Goal: Task Accomplishment & Management: Complete application form

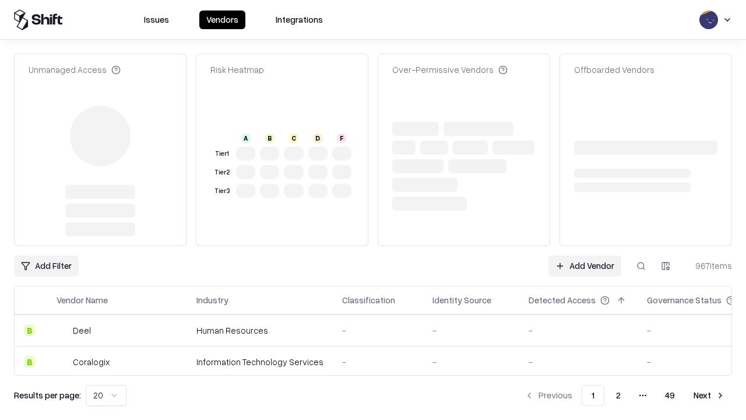
click at [585, 255] on link "Add Vendor" at bounding box center [585, 265] width 73 height 21
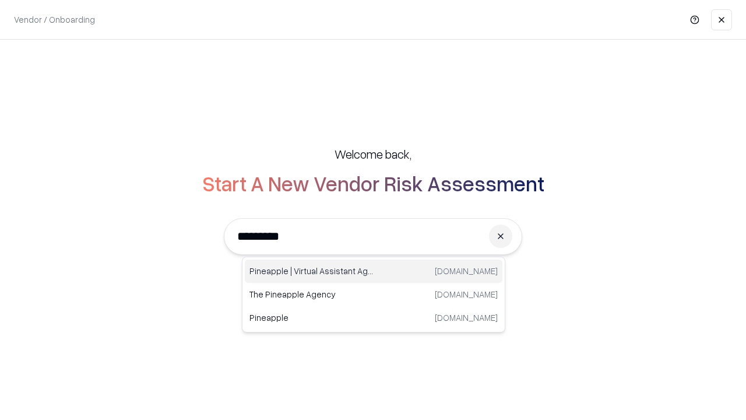
click at [374, 271] on div "Pineapple | Virtual Assistant Agency [DOMAIN_NAME]" at bounding box center [374, 270] width 258 height 23
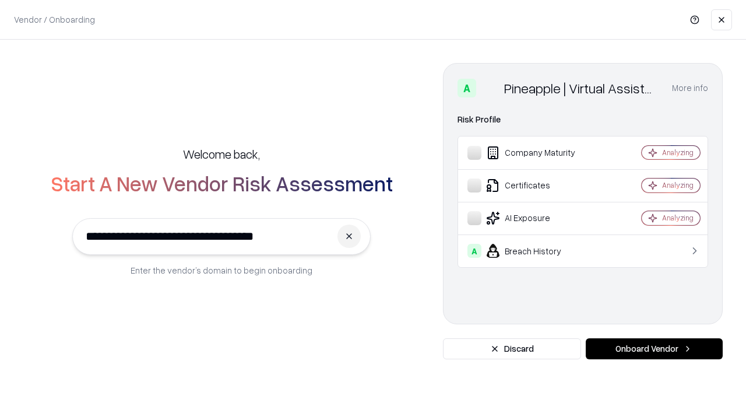
type input "**********"
click at [654, 349] on button "Onboard Vendor" at bounding box center [654, 348] width 137 height 21
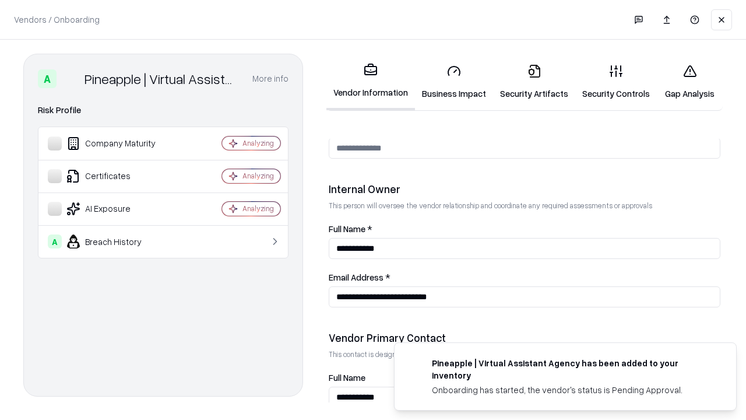
scroll to position [604, 0]
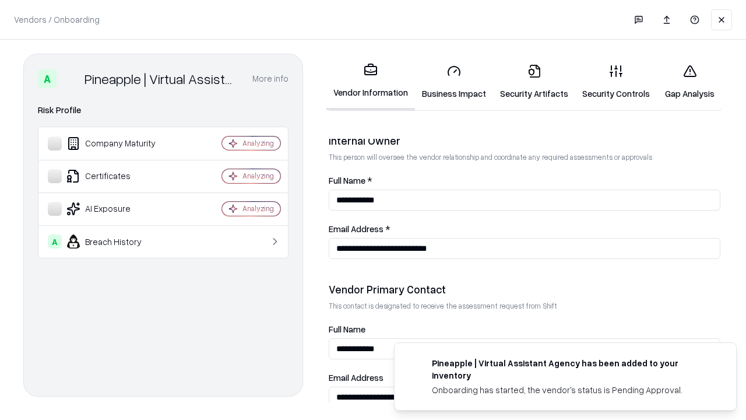
click at [454, 82] on link "Business Impact" at bounding box center [454, 82] width 78 height 54
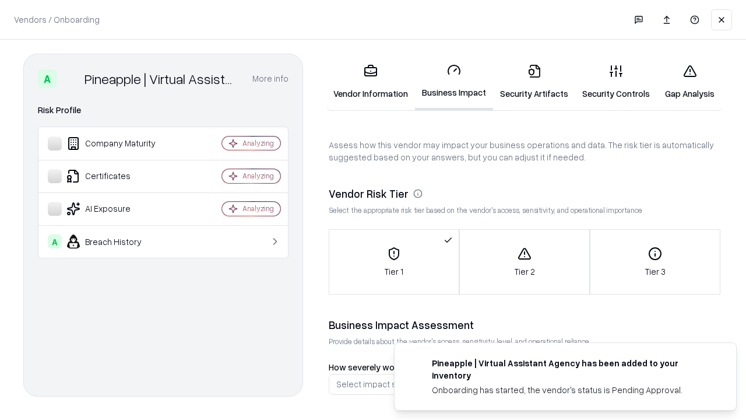
click at [534, 82] on link "Security Artifacts" at bounding box center [534, 82] width 82 height 54
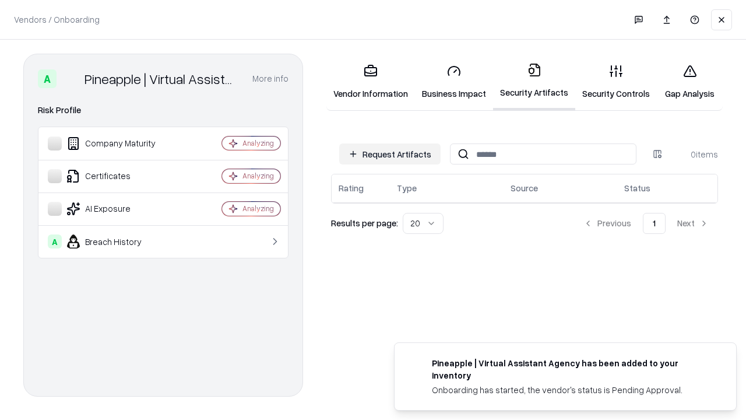
click at [390, 154] on button "Request Artifacts" at bounding box center [389, 153] width 101 height 21
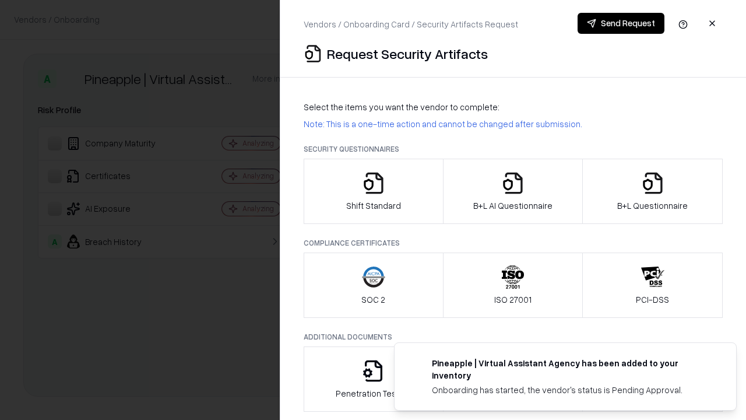
click at [373, 191] on icon "button" at bounding box center [373, 182] width 23 height 23
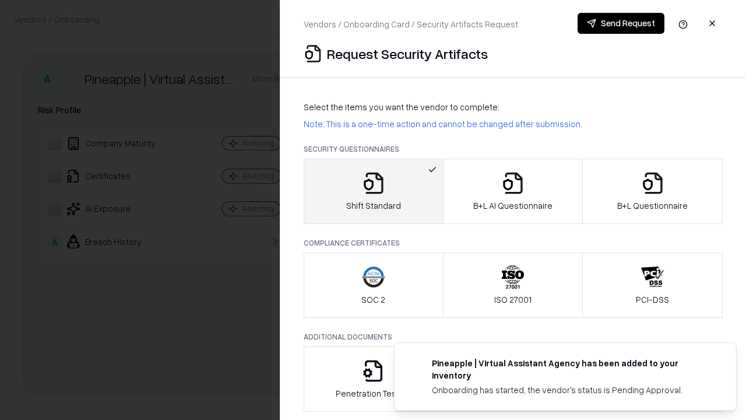
click at [621, 23] on button "Send Request" at bounding box center [621, 23] width 87 height 21
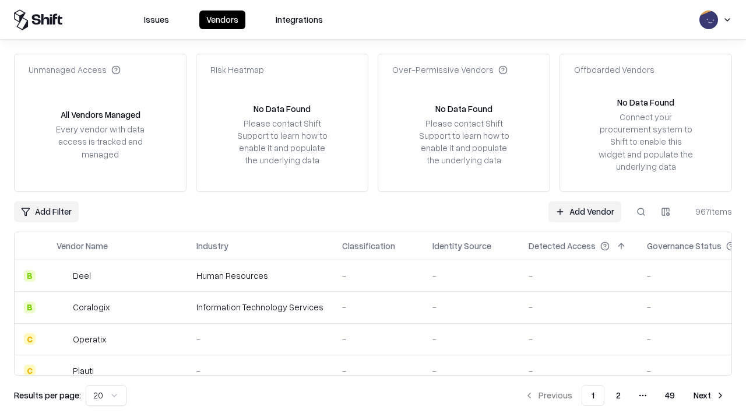
click at [641, 211] on button at bounding box center [641, 211] width 21 height 21
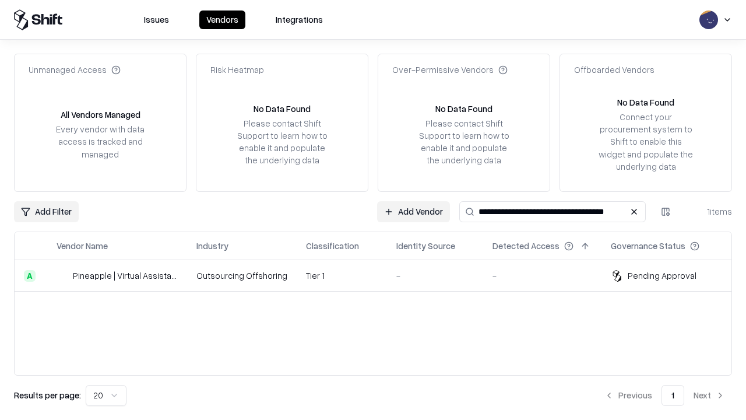
type input "**********"
click at [380, 275] on td "Tier 1" at bounding box center [342, 275] width 90 height 31
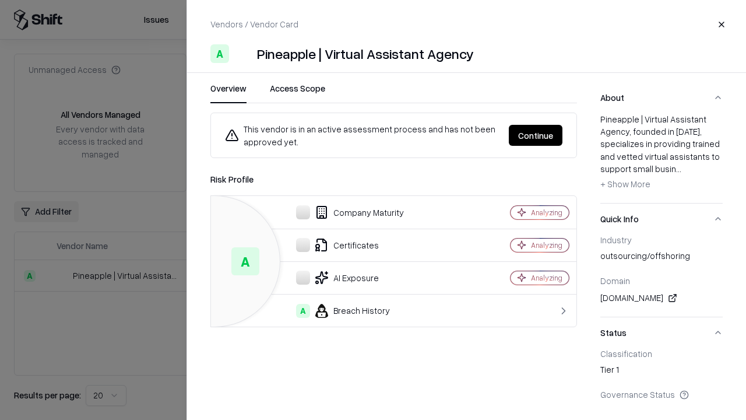
click at [536, 135] on button "Continue" at bounding box center [536, 135] width 54 height 21
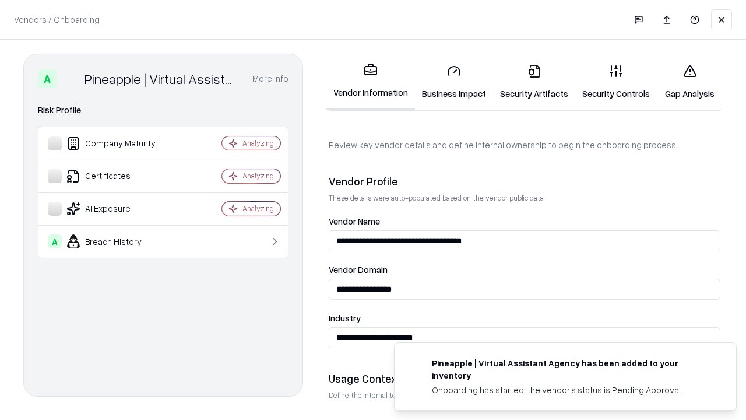
click at [534, 82] on link "Security Artifacts" at bounding box center [534, 82] width 82 height 54
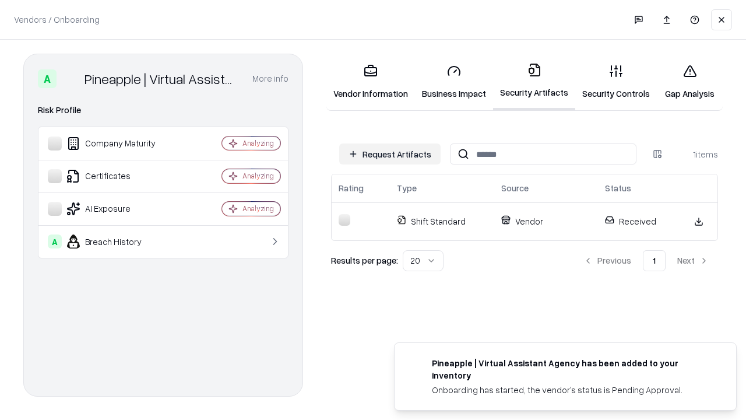
click at [690, 82] on link "Gap Analysis" at bounding box center [690, 82] width 66 height 54
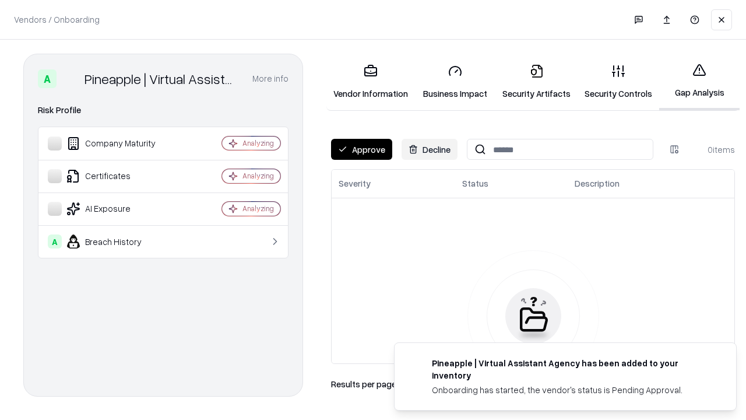
click at [361, 149] on button "Approve" at bounding box center [361, 149] width 61 height 21
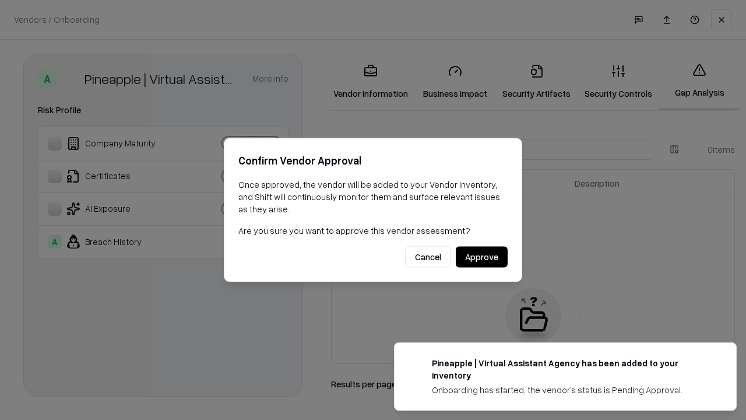
click at [481, 256] on button "Approve" at bounding box center [482, 257] width 52 height 21
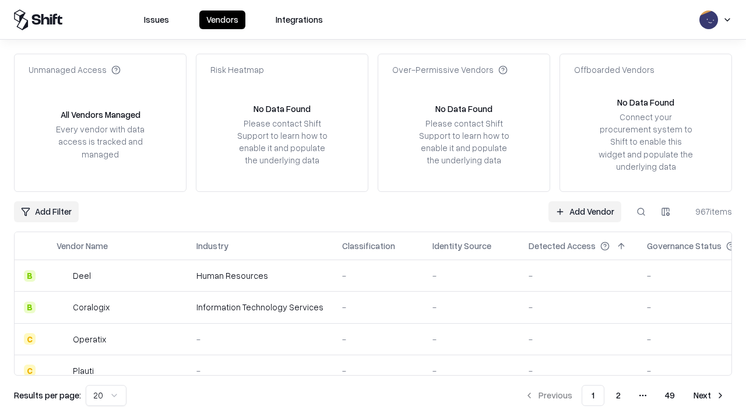
type input "**********"
click at [585, 211] on link "Add Vendor" at bounding box center [585, 211] width 73 height 21
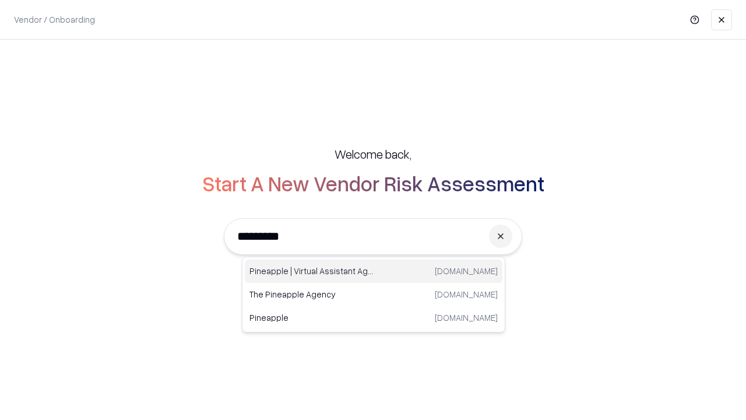
click at [374, 271] on div "Pineapple | Virtual Assistant Agency [DOMAIN_NAME]" at bounding box center [374, 270] width 258 height 23
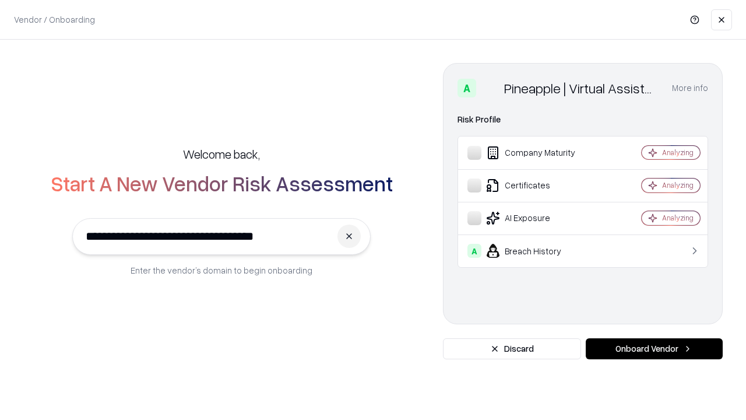
type input "**********"
click at [654, 349] on button "Onboard Vendor" at bounding box center [654, 348] width 137 height 21
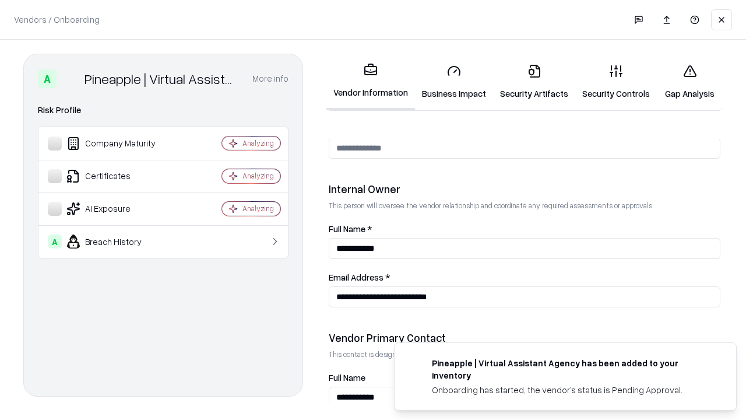
scroll to position [604, 0]
